Goal: Transaction & Acquisition: Purchase product/service

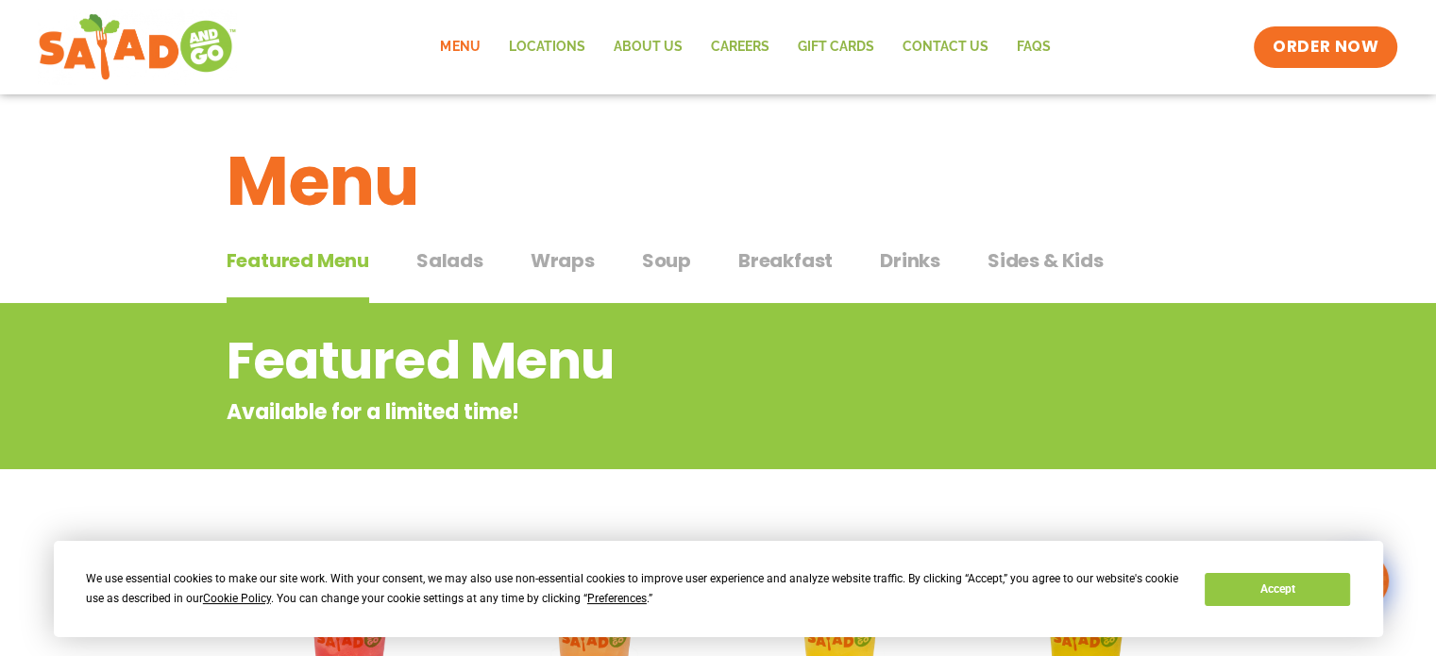
click at [564, 267] on span "Wraps" at bounding box center [562, 260] width 64 height 28
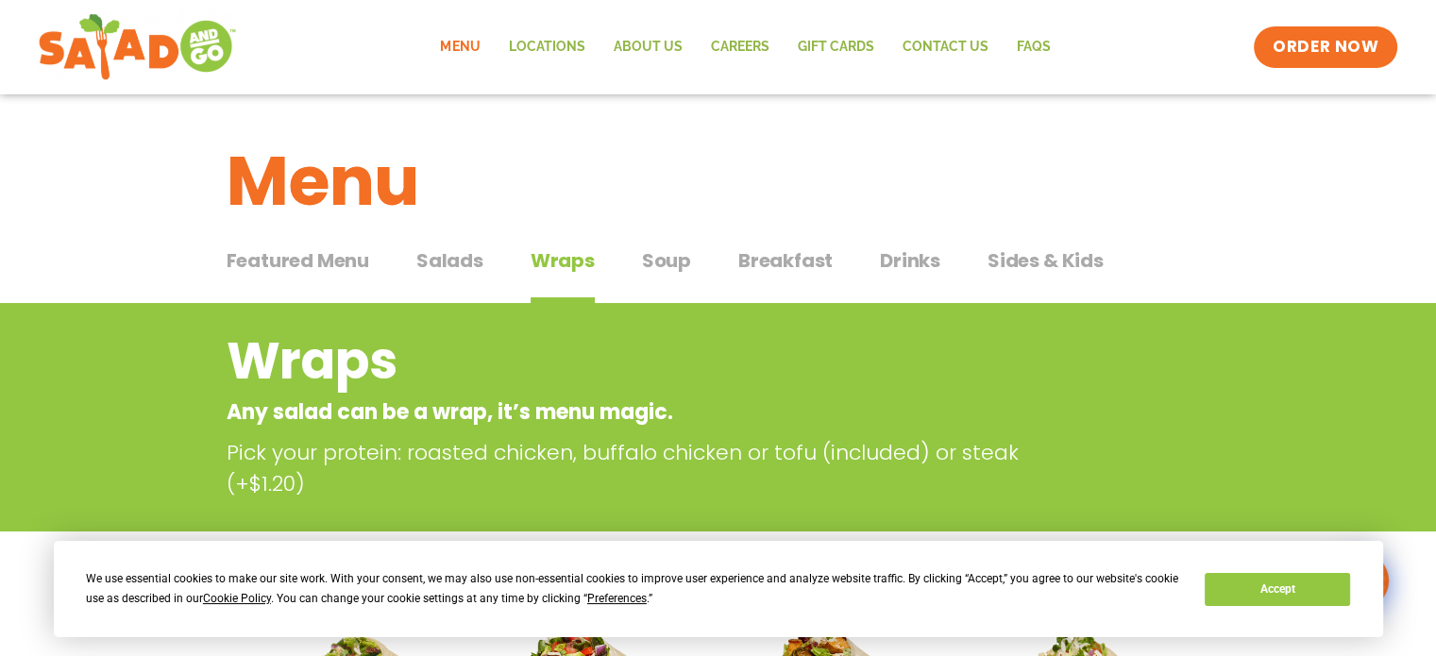
click at [445, 265] on span "Salads" at bounding box center [449, 260] width 67 height 28
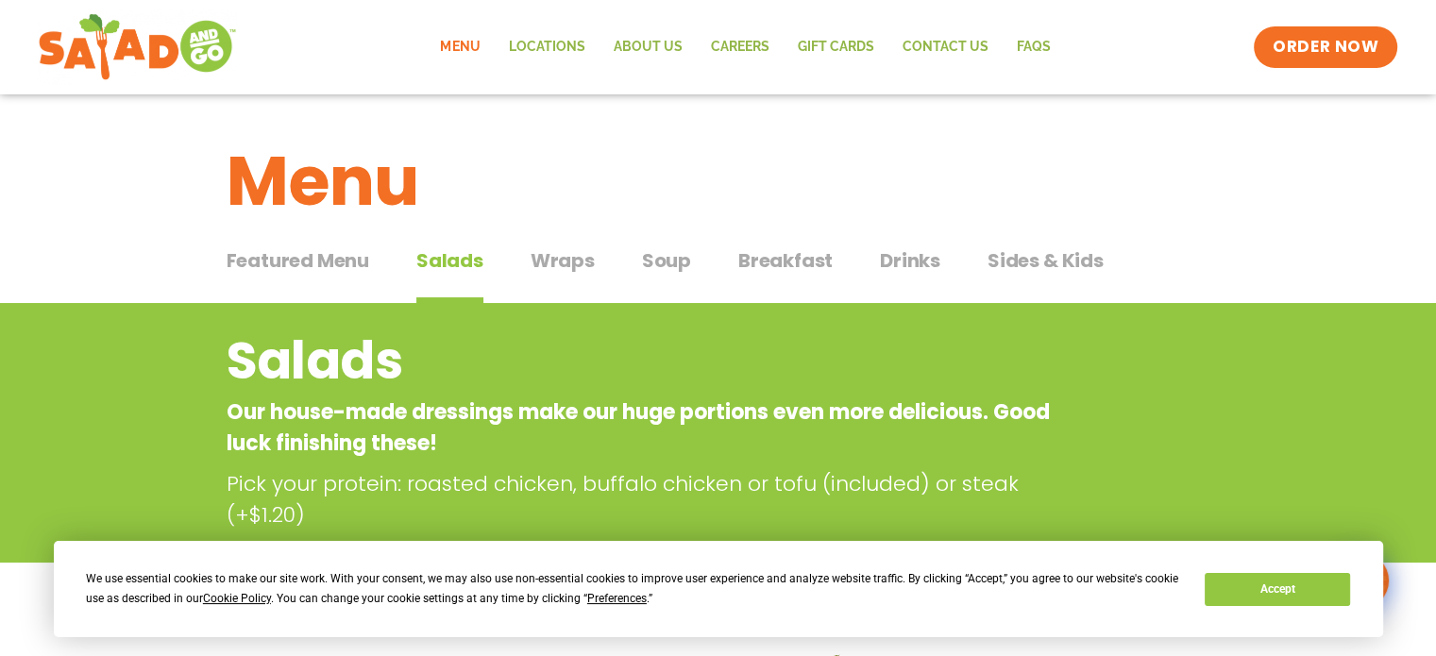
click at [672, 263] on span "Soup" at bounding box center [666, 260] width 49 height 28
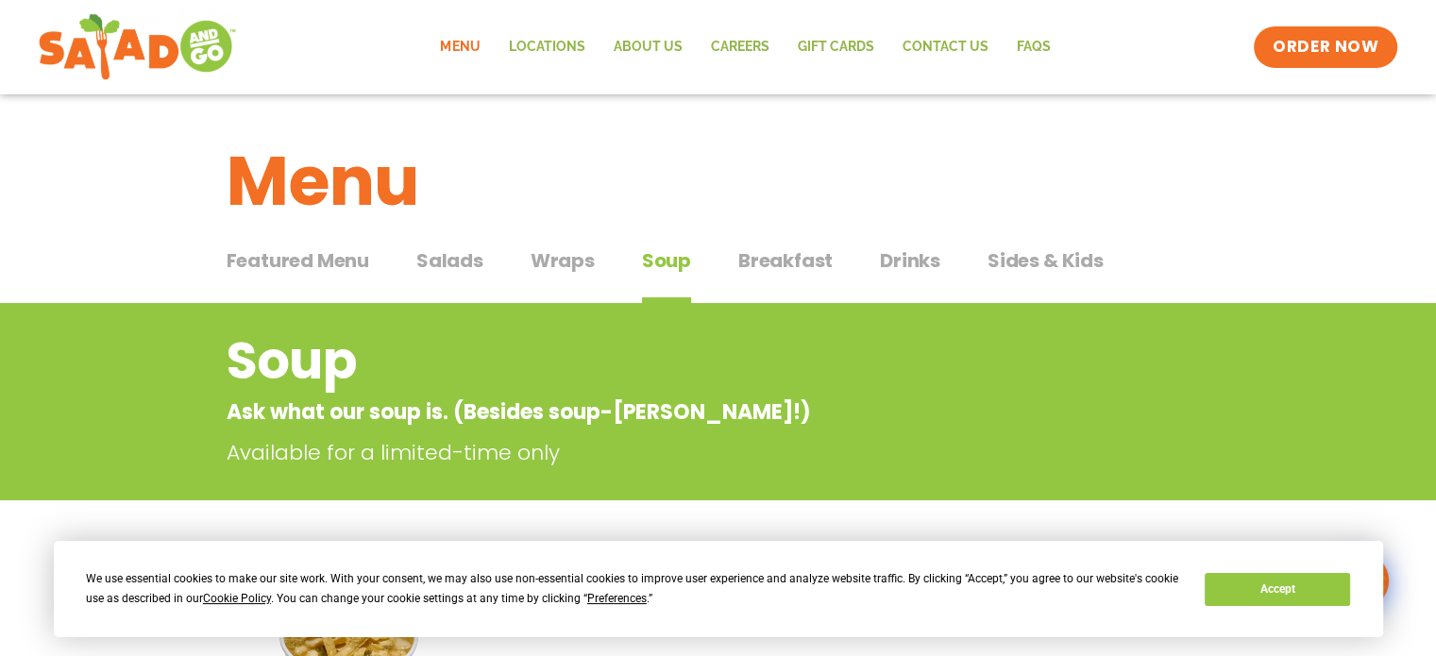
click at [435, 271] on span "Salads" at bounding box center [449, 260] width 67 height 28
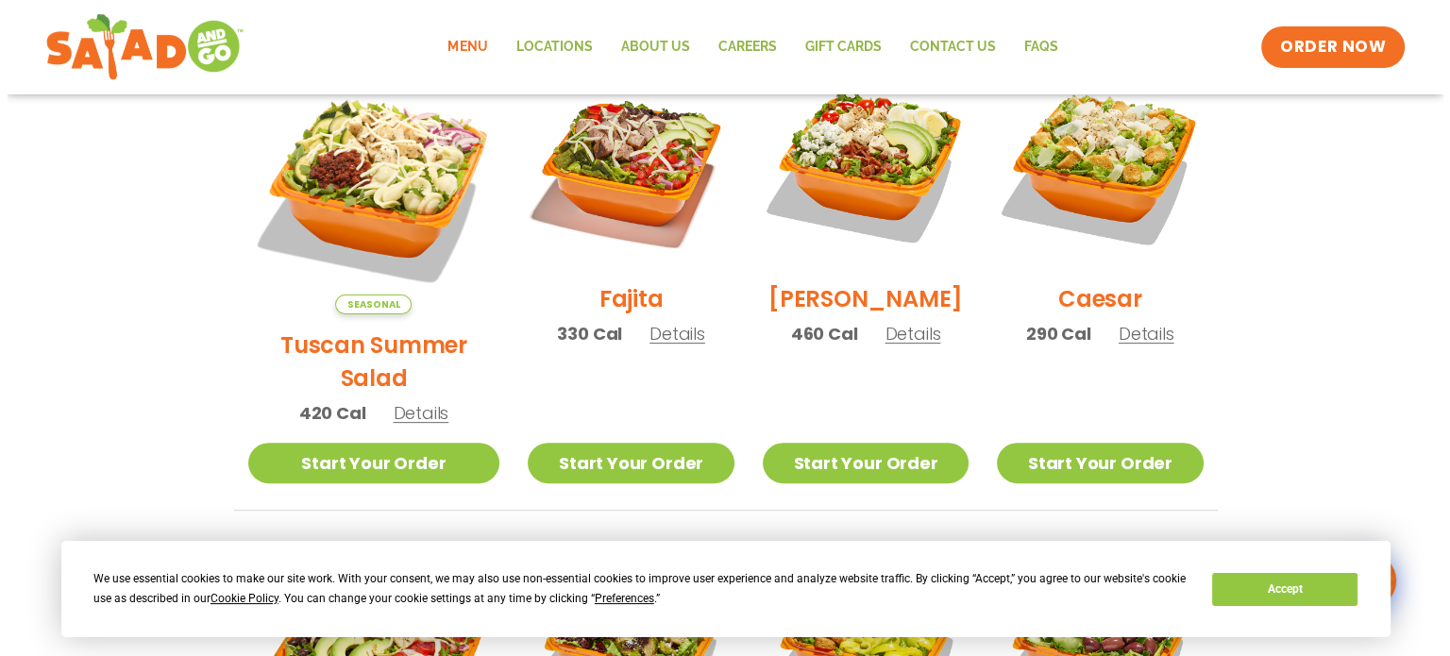
scroll to position [566, 0]
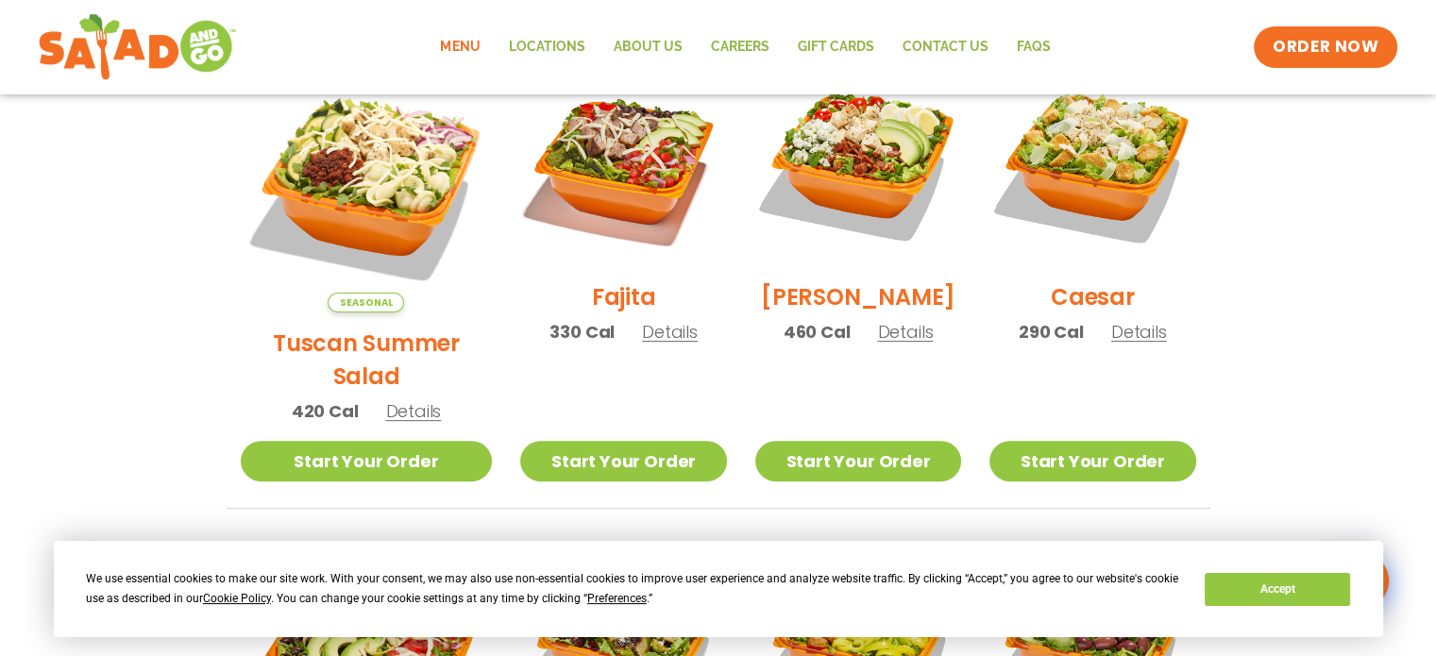
click at [642, 343] on span "Details" at bounding box center [670, 332] width 56 height 24
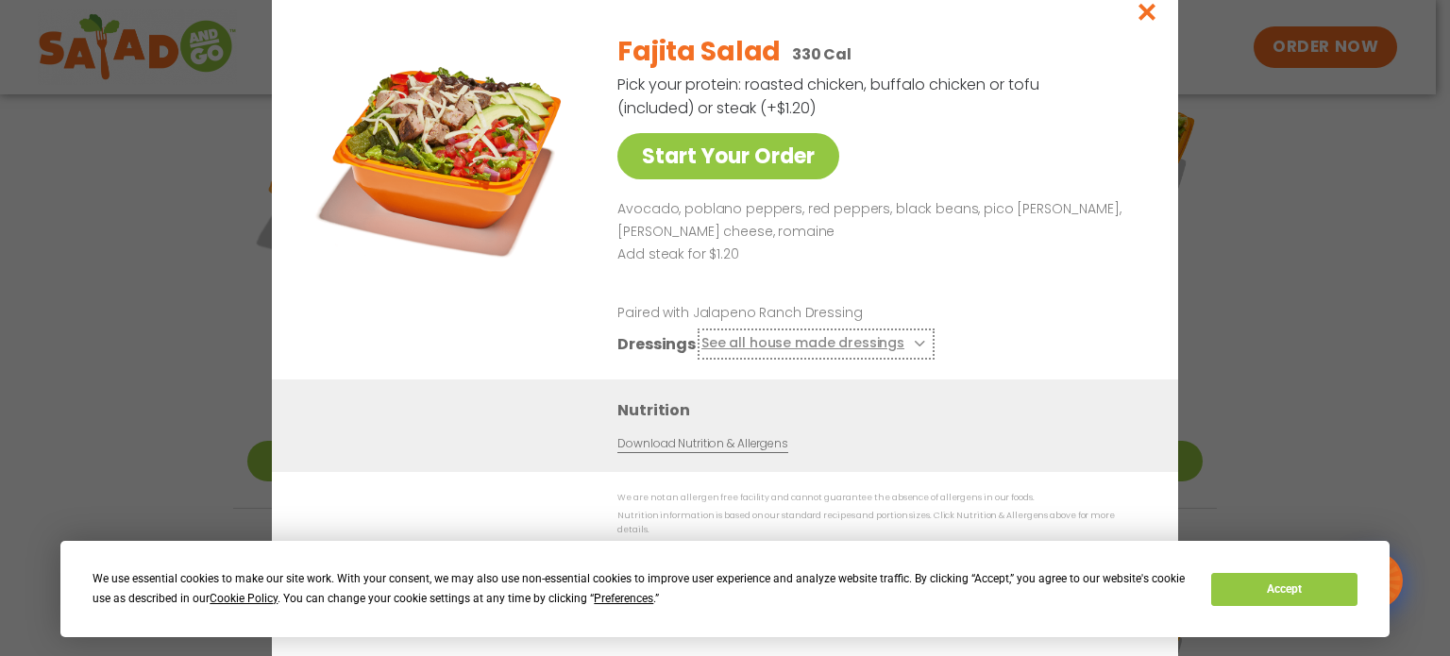
click at [789, 344] on button "See all house made dressings" at bounding box center [815, 344] width 229 height 24
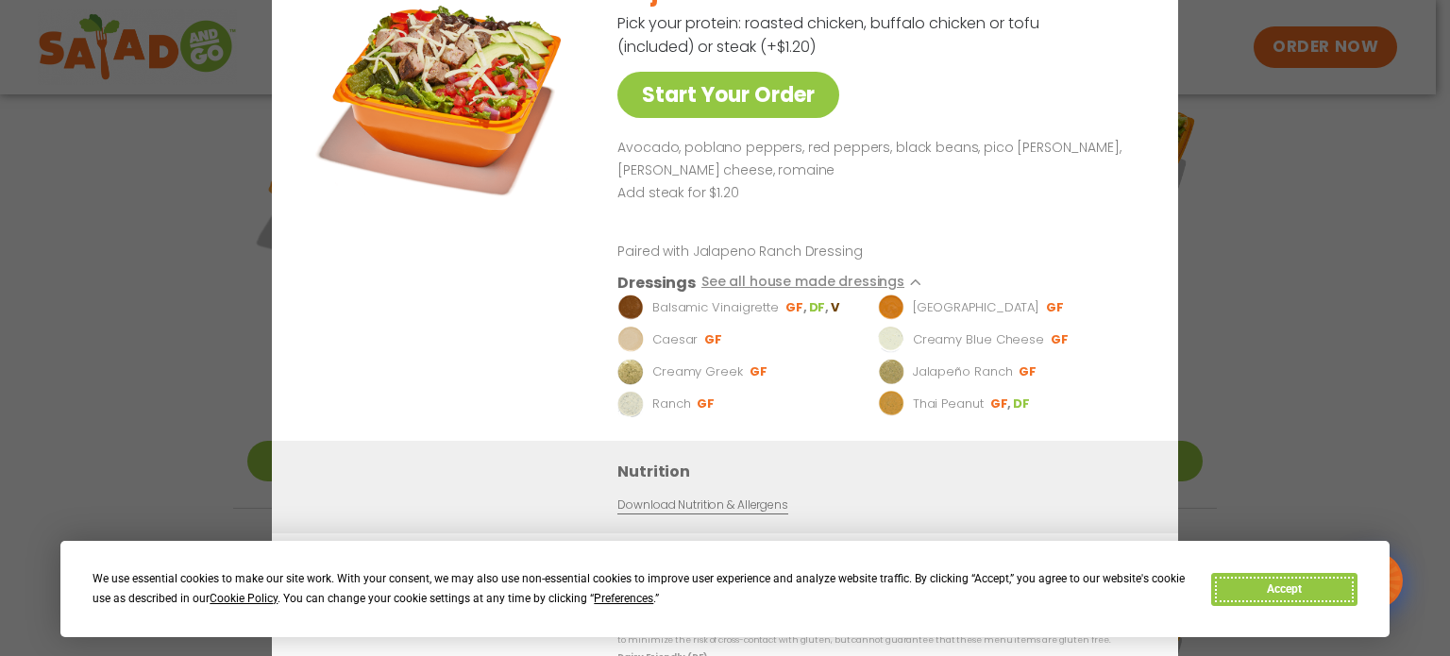
click at [1312, 586] on button "Accept" at bounding box center [1283, 589] width 145 height 33
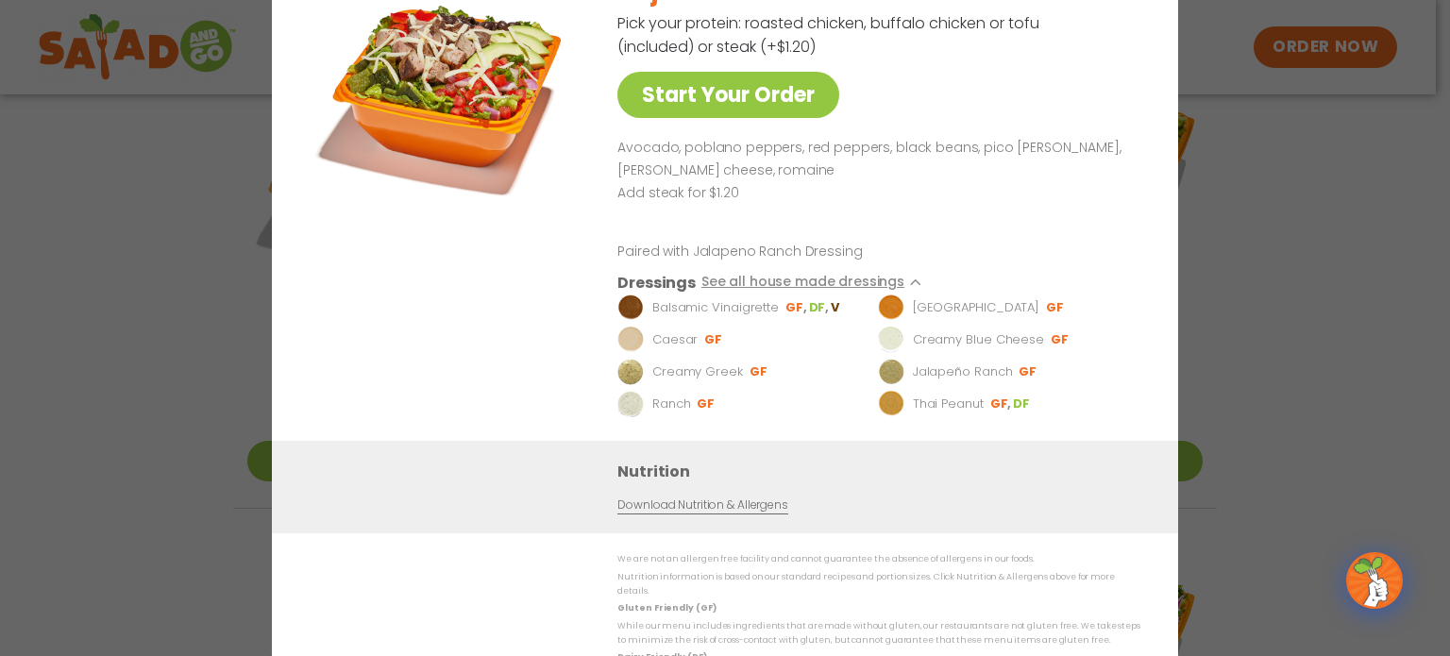
click at [790, 131] on div "Fajita Salad 330 Cal Pick your protein: roasted chicken, buffalo chicken or tof…" at bounding box center [874, 199] width 515 height 484
drag, startPoint x: 755, startPoint y: 71, endPoint x: 752, endPoint y: 82, distance: 11.7
click at [752, 82] on div "Fajita Salad 330 Cal Pick your protein: roasted chicken, buffalo chicken or tof…" at bounding box center [874, 199] width 515 height 484
click at [774, 99] on link "Start Your Order" at bounding box center [728, 95] width 222 height 46
